Goal: Transaction & Acquisition: Subscribe to service/newsletter

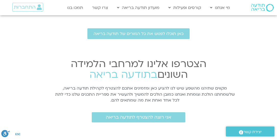
scroll to position [661, 0]
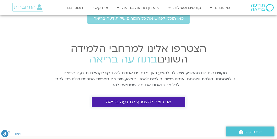
click at [164, 100] on span "אני רוצה להצטרף לתודעה בריאה" at bounding box center [138, 102] width 65 height 5
click at [157, 100] on span "אני רוצה להצטרף לתודעה בריאה" at bounding box center [138, 102] width 65 height 5
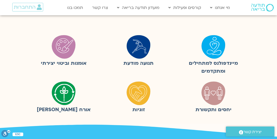
scroll to position [161, 0]
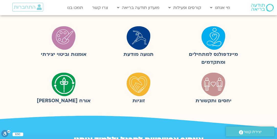
click at [141, 85] on img at bounding box center [139, 85] width 26 height 26
click at [137, 88] on img at bounding box center [139, 85] width 26 height 26
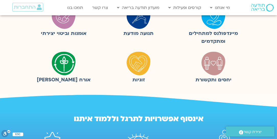
scroll to position [175, 0]
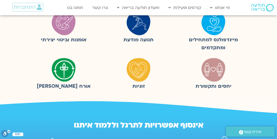
click at [136, 80] on img at bounding box center [139, 70] width 26 height 26
click at [212, 75] on img at bounding box center [214, 70] width 26 height 26
click at [211, 87] on figcaption "יחסים ותקשורת" at bounding box center [214, 87] width 70 height 8
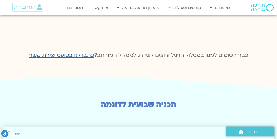
scroll to position [771, 0]
